Goal: Navigation & Orientation: Find specific page/section

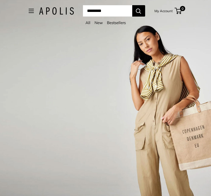
click at [30, 10] on span "Open menu" at bounding box center [31, 11] width 2 height 2
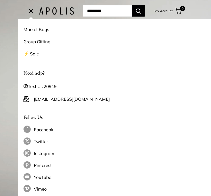
click at [33, 28] on link "Market Bags" at bounding box center [124, 29] width 201 height 12
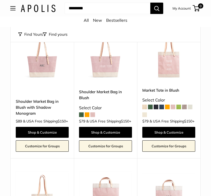
scroll to position [612, 0]
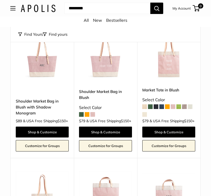
click at [167, 109] on span at bounding box center [167, 106] width 5 height 5
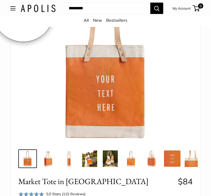
scroll to position [59, 0]
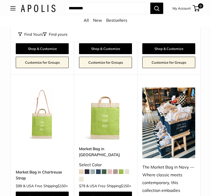
scroll to position [1283, 0]
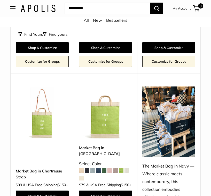
click at [0, 0] on img at bounding box center [0, 0] width 0 height 0
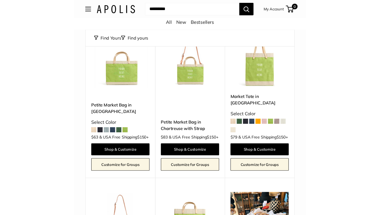
scroll to position [1189, 0]
